Goal: Task Accomplishment & Management: Complete application form

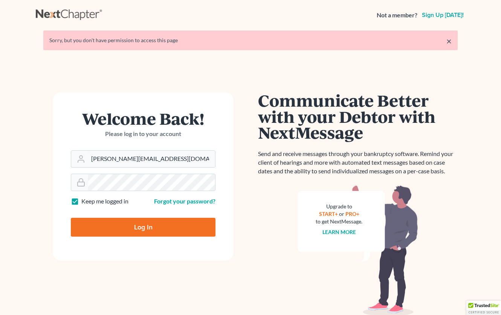
click at [147, 226] on input "Log In" at bounding box center [143, 227] width 145 height 19
type input "Thinking..."
type input "[PERSON_NAME][EMAIL_ADDRESS][DOMAIN_NAME]"
click at [141, 229] on input "Log In" at bounding box center [143, 227] width 145 height 19
type input "Thinking..."
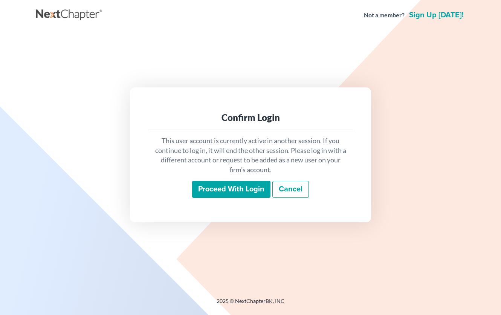
click at [232, 186] on input "Proceed with login" at bounding box center [231, 189] width 78 height 17
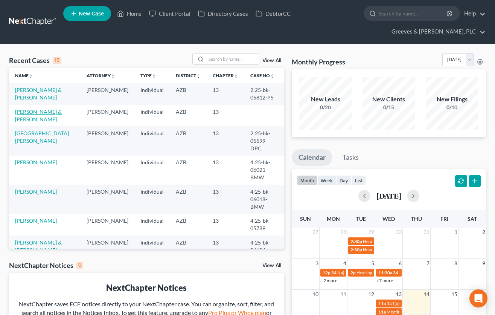
click at [58, 111] on link "[PERSON_NAME] & [PERSON_NAME]" at bounding box center [38, 115] width 47 height 14
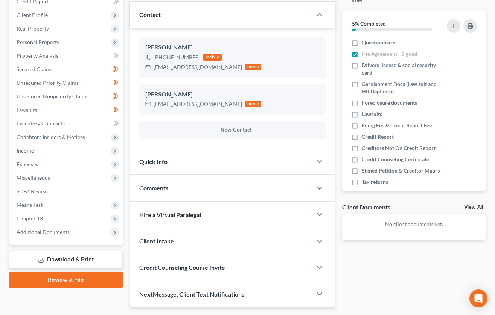
scroll to position [132, 0]
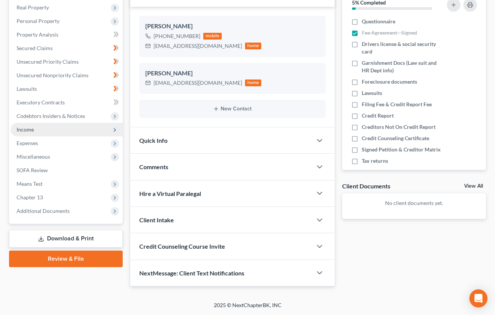
click at [96, 133] on span "Income" at bounding box center [67, 130] width 112 height 14
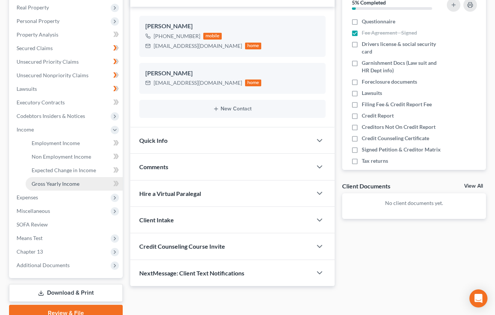
click at [93, 182] on link "Gross Yearly Income" at bounding box center [74, 184] width 97 height 14
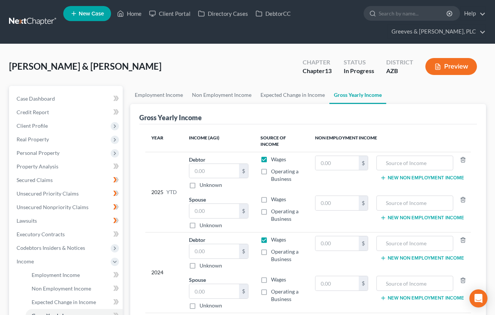
click at [245, 191] on td "Debtor $ Unknown Balance Undetermined $ Unknown" at bounding box center [219, 172] width 72 height 40
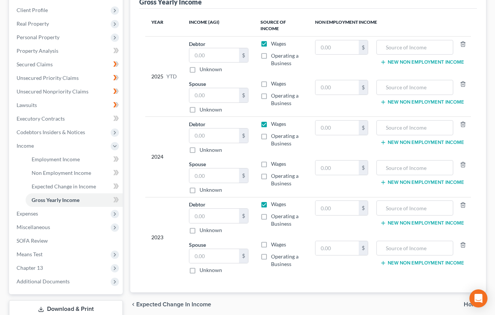
scroll to position [136, 0]
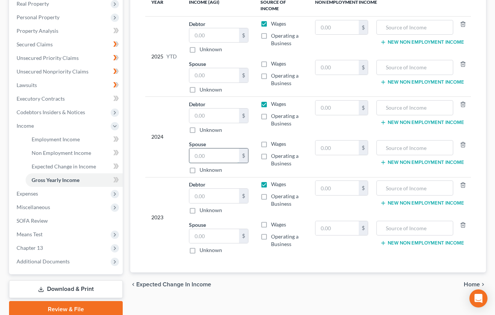
click at [211, 158] on input "text" at bounding box center [214, 155] width 50 height 14
type input "35,333"
click at [271, 145] on label "Wages" at bounding box center [278, 144] width 15 height 8
click at [274, 145] on input "Wages" at bounding box center [276, 142] width 5 height 5
checkbox input "true"
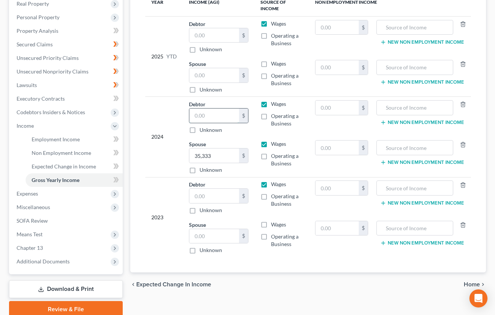
click at [220, 117] on input "text" at bounding box center [214, 115] width 50 height 14
type input "142,345"
click at [165, 165] on div "2024" at bounding box center [164, 136] width 26 height 73
click at [225, 234] on input "text" at bounding box center [214, 236] width 50 height 14
type input "9,541"
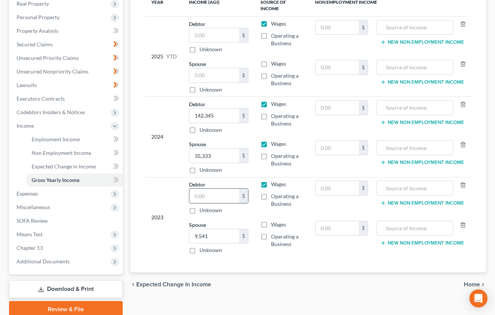
click at [213, 199] on input "text" at bounding box center [214, 196] width 50 height 14
type input "121,139"
click at [168, 196] on div "2023" at bounding box center [164, 216] width 26 height 73
click at [271, 227] on label "Wages" at bounding box center [278, 225] width 15 height 8
click at [274, 226] on input "Wages" at bounding box center [276, 223] width 5 height 5
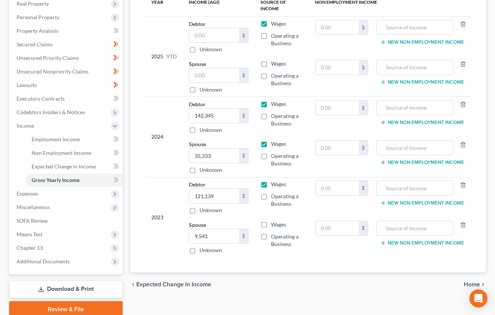
checkbox input "true"
click at [226, 238] on input "9,541" at bounding box center [214, 236] width 50 height 14
paste input "39,823"
type input "39,823"
click at [265, 266] on div "Year Income (AGI) Source of Income Non Employment Income 2025 YTD Debtor $ Unkn…" at bounding box center [308, 131] width 338 height 284
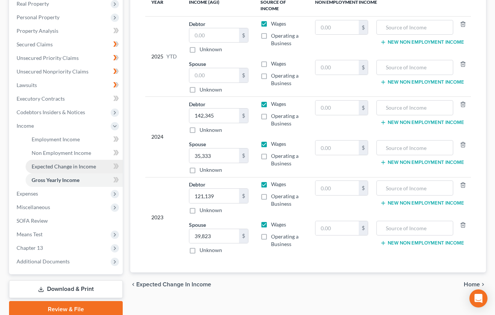
click at [96, 163] on link "Expected Change in Income" at bounding box center [74, 167] width 97 height 14
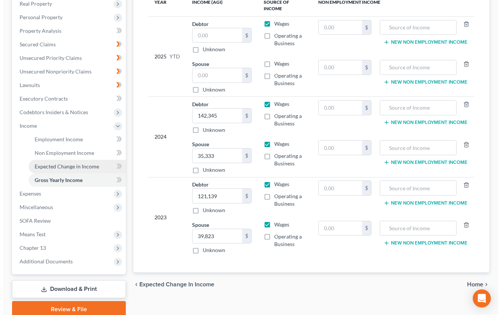
scroll to position [122, 0]
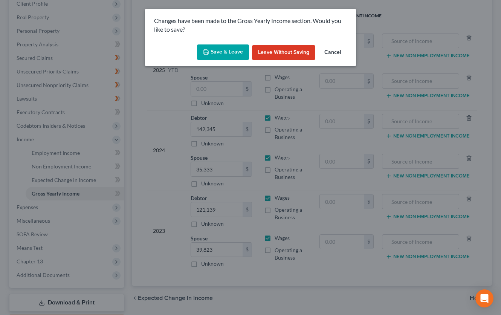
click at [217, 46] on button "Save & Leave" at bounding box center [223, 52] width 52 height 16
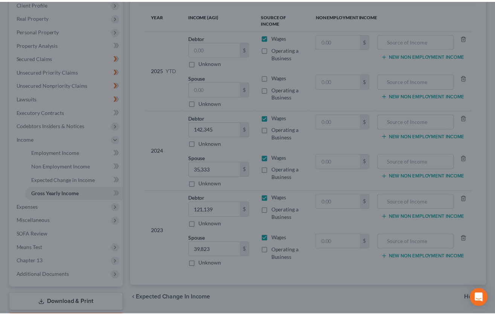
scroll to position [136, 0]
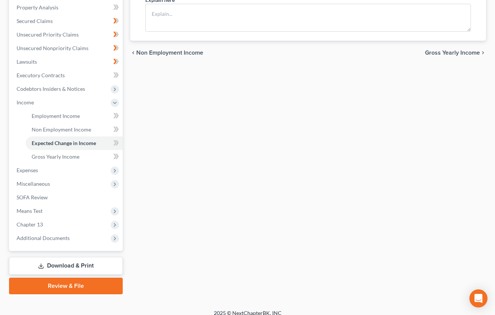
scroll to position [167, 0]
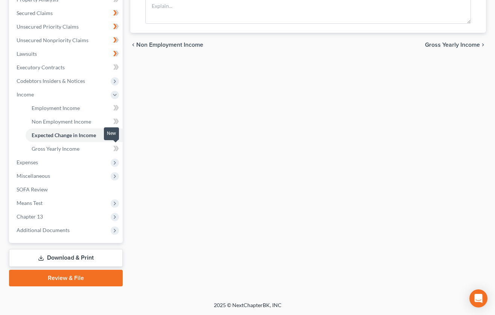
click at [119, 147] on icon at bounding box center [116, 148] width 6 height 9
click at [100, 144] on link "Gross Yearly Income" at bounding box center [74, 149] width 97 height 14
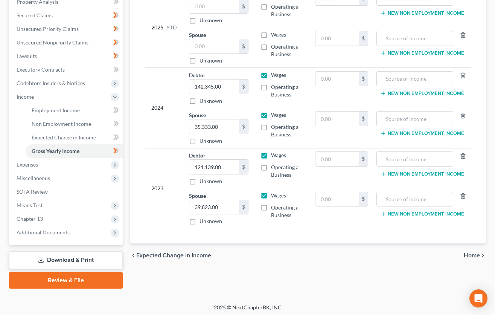
scroll to position [161, 0]
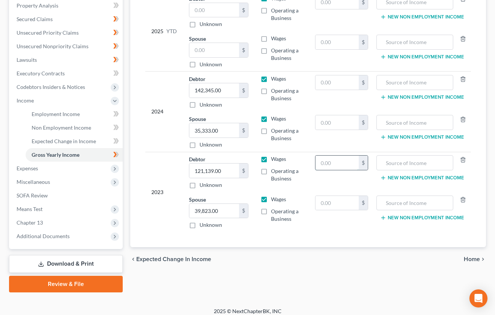
click at [345, 158] on input "text" at bounding box center [337, 163] width 43 height 14
type input "276"
click at [389, 163] on input "text" at bounding box center [415, 163] width 69 height 14
type input "2022 FED Tax Refund"
click at [319, 81] on input "text" at bounding box center [337, 82] width 43 height 14
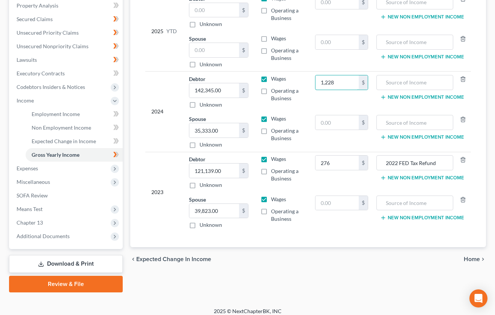
type input "1,228"
click at [391, 97] on button "New Non Employment Income" at bounding box center [422, 97] width 84 height 6
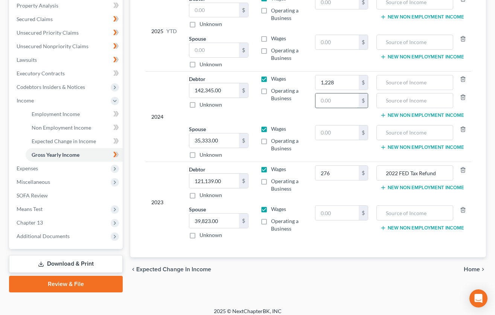
click at [332, 104] on input "text" at bounding box center [337, 100] width 43 height 14
drag, startPoint x: 439, startPoint y: 168, endPoint x: 385, endPoint y: 173, distance: 54.0
click at [385, 173] on input "2022 FED Tax Refund" at bounding box center [415, 173] width 69 height 14
click at [386, 76] on input "text" at bounding box center [415, 82] width 69 height 14
paste input "2022 FED Tax Refund"
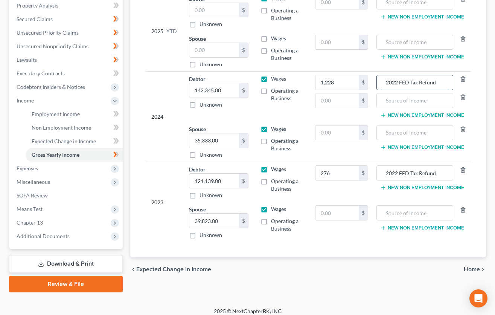
drag, startPoint x: 397, startPoint y: 79, endPoint x: 409, endPoint y: 82, distance: 12.6
click at [409, 82] on input "2022 FED Tax Refund" at bounding box center [415, 82] width 69 height 14
type input "2023 ARIZ Tax Refund"
drag, startPoint x: 401, startPoint y: 172, endPoint x: 409, endPoint y: 174, distance: 8.1
click at [409, 174] on input "2022 FED Tax Refund" at bounding box center [415, 173] width 69 height 14
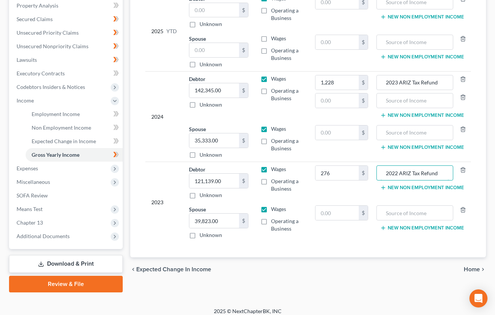
type input "2022 ARIZ Tax Refund"
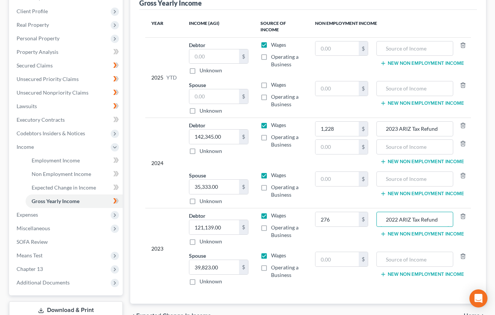
scroll to position [113, 0]
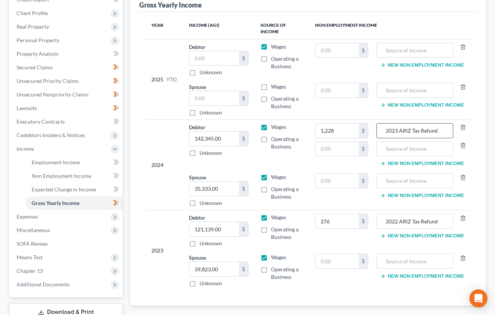
drag, startPoint x: 441, startPoint y: 131, endPoint x: 381, endPoint y: 133, distance: 60.3
click at [381, 133] on input "2023 ARIZ Tax Refund" at bounding box center [415, 131] width 69 height 14
click at [322, 54] on input "text" at bounding box center [337, 50] width 43 height 14
type input "2,429"
drag, startPoint x: 383, startPoint y: 130, endPoint x: 447, endPoint y: 130, distance: 63.3
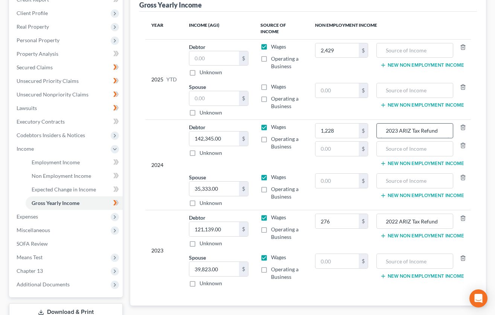
click at [447, 130] on input "2023 ARIZ Tax Refund" at bounding box center [415, 131] width 69 height 14
click at [390, 52] on input "text" at bounding box center [415, 50] width 69 height 14
paste input "2023 ARIZ Tax Refund"
type input "2024 FED Tax Refund"
click at [392, 63] on button "New Non Employment Income" at bounding box center [422, 65] width 84 height 6
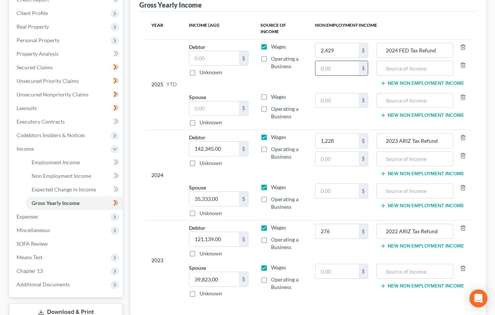
click at [323, 71] on input "text" at bounding box center [337, 68] width 43 height 14
type input "2,095"
drag, startPoint x: 385, startPoint y: 144, endPoint x: 443, endPoint y: 140, distance: 58.1
click at [443, 140] on input "2023 ARIZ Tax Refund" at bounding box center [415, 141] width 69 height 14
click at [383, 64] on input "text" at bounding box center [415, 68] width 69 height 14
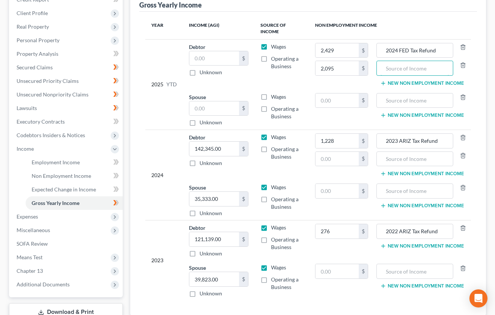
paste input "2023 ARIZ Tax Refund"
click at [398, 67] on input "2023 ARIZ Tax Refund" at bounding box center [415, 68] width 69 height 14
type input "2024 ARIZ Tax Refund"
click at [294, 174] on td "Wages Operating a Business" at bounding box center [282, 155] width 55 height 50
click at [92, 171] on link "Non Employment Income" at bounding box center [74, 176] width 97 height 14
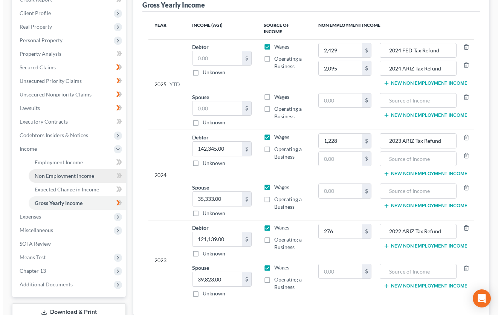
scroll to position [99, 0]
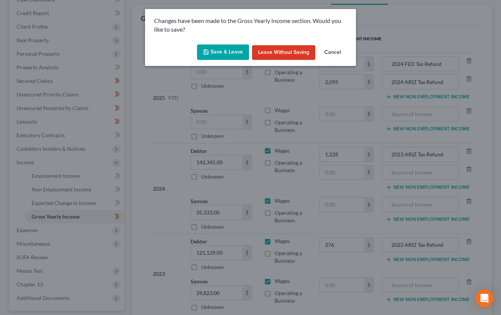
click at [220, 50] on button "Save & Leave" at bounding box center [223, 52] width 52 height 16
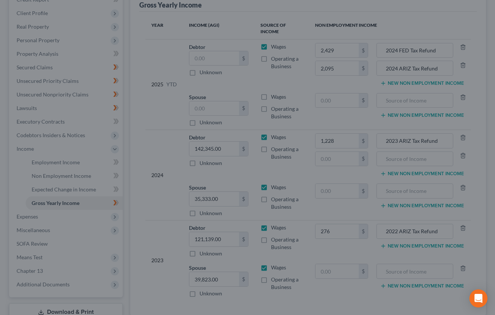
type input "2,095.00"
type input "2024 ARIZ Tax Refund"
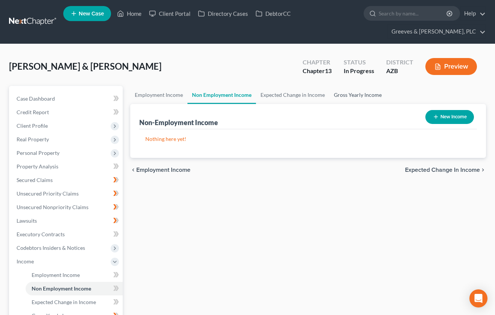
click at [344, 93] on link "Gross Yearly Income" at bounding box center [358, 95] width 57 height 18
click at [341, 90] on link "Gross Yearly Income" at bounding box center [358, 95] width 57 height 18
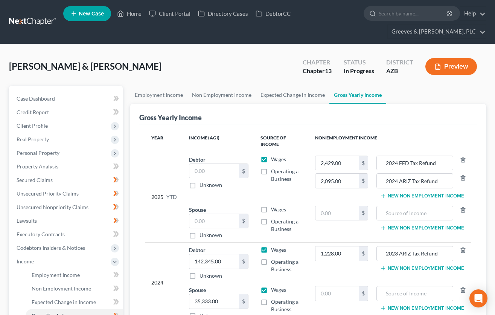
click at [45, 69] on span "[PERSON_NAME] & [PERSON_NAME]" at bounding box center [85, 66] width 153 height 11
copy span "[PERSON_NAME]"
